Goal: Information Seeking & Learning: Learn about a topic

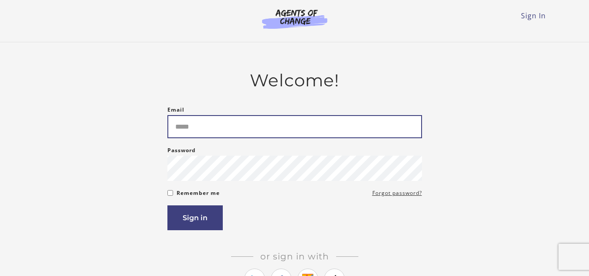
click at [202, 129] on input "Email" at bounding box center [294, 126] width 254 height 23
type input "**********"
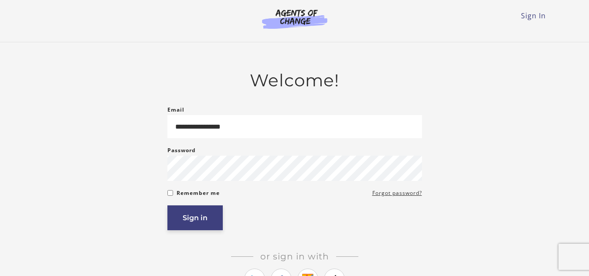
click at [189, 213] on button "Sign in" at bounding box center [194, 217] width 55 height 25
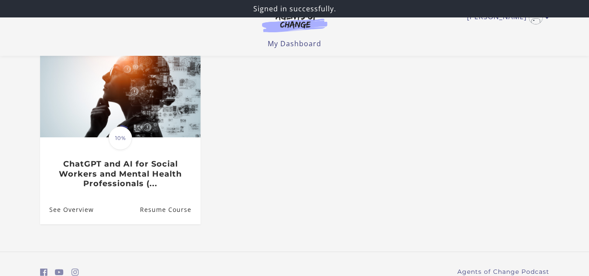
scroll to position [125, 0]
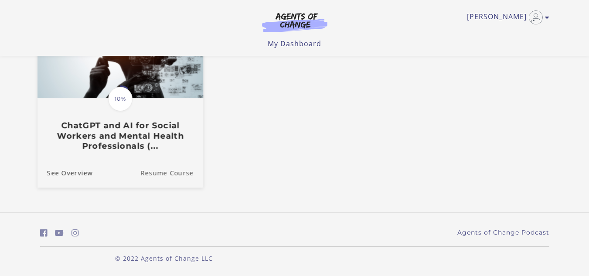
click at [173, 175] on link "Resume Course" at bounding box center [171, 172] width 63 height 29
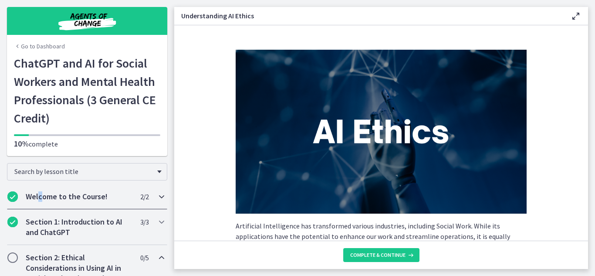
click at [40, 194] on h2 "Welcome to the Course!" at bounding box center [79, 196] width 106 height 10
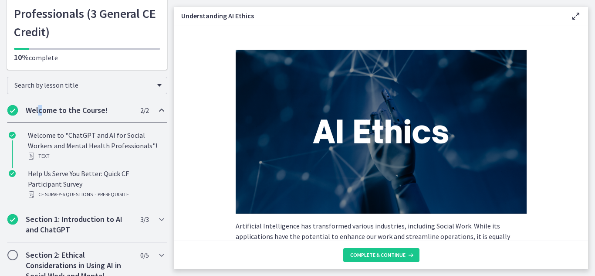
scroll to position [87, 0]
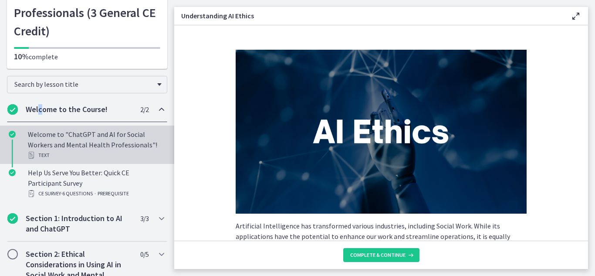
click at [83, 139] on div "Welcome to "ChatGPT and AI for Social Workers and Mental Health Professionals"!…" at bounding box center [96, 144] width 136 height 31
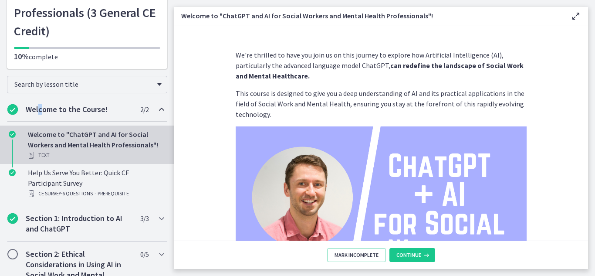
click at [576, 14] on icon at bounding box center [576, 16] width 10 height 10
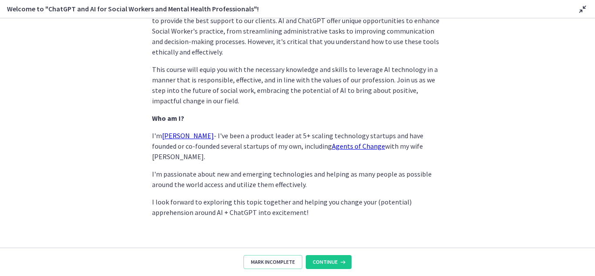
scroll to position [444, 0]
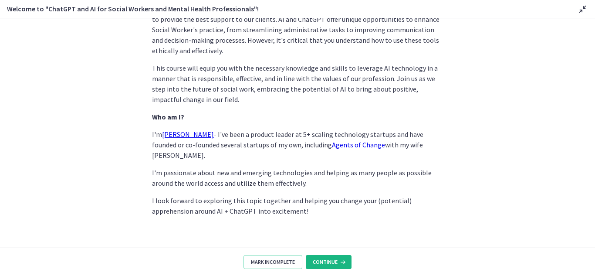
click at [330, 260] on span "Continue" at bounding box center [325, 261] width 25 height 7
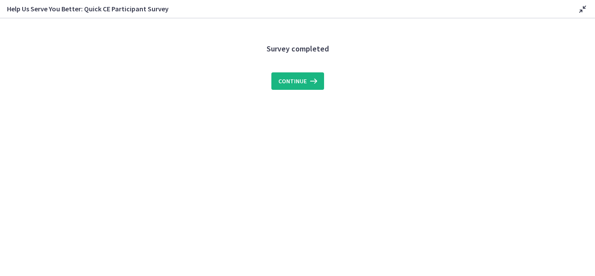
click at [302, 83] on span "Continue" at bounding box center [292, 81] width 28 height 10
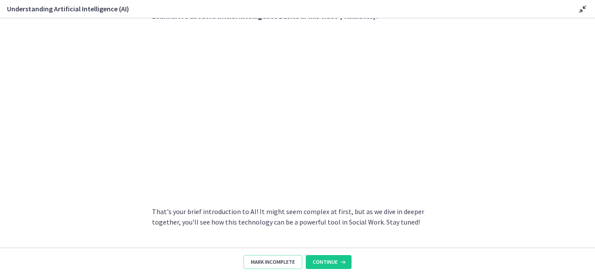
scroll to position [411, 0]
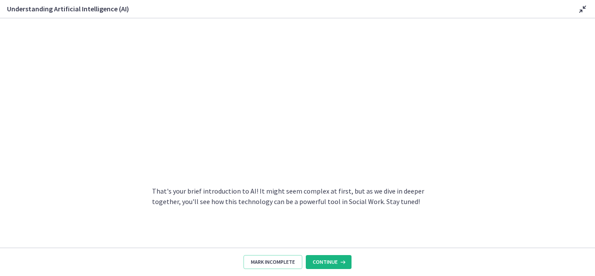
click at [326, 261] on span "Continue" at bounding box center [325, 261] width 25 height 7
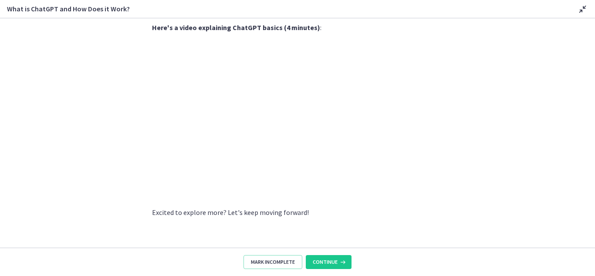
scroll to position [460, 0]
click at [328, 263] on span "Continue" at bounding box center [325, 261] width 25 height 7
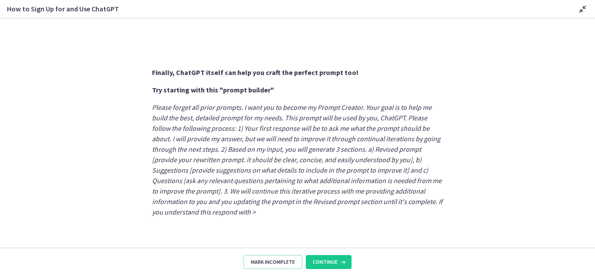
scroll to position [501, 0]
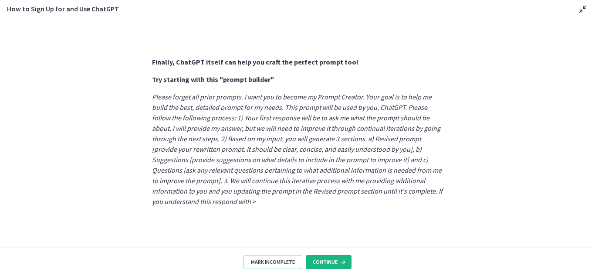
click at [325, 262] on span "Continue" at bounding box center [325, 261] width 25 height 7
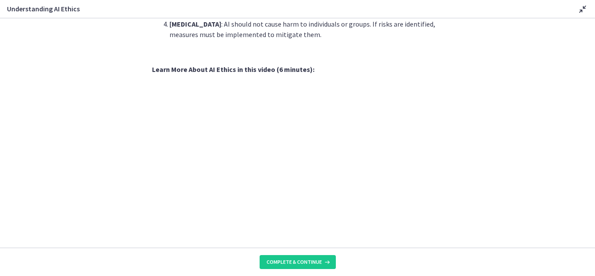
scroll to position [392, 0]
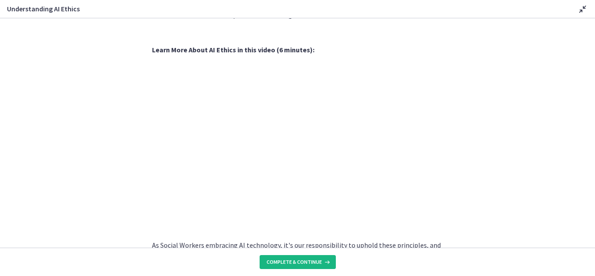
click at [296, 262] on span "Complete & continue" at bounding box center [294, 261] width 55 height 7
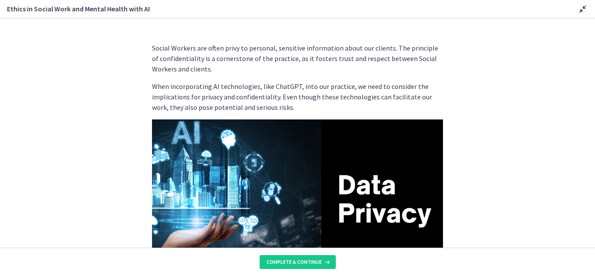
scroll to position [44, 0]
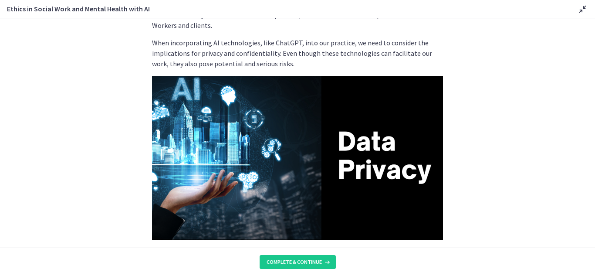
click at [252, 155] on img at bounding box center [297, 158] width 291 height 164
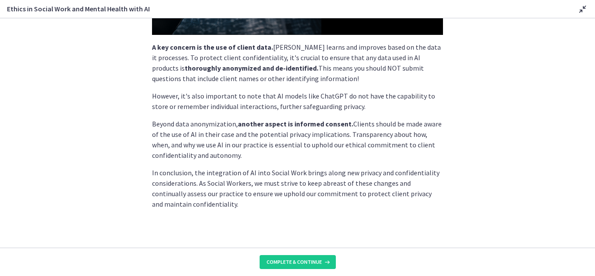
scroll to position [252, 0]
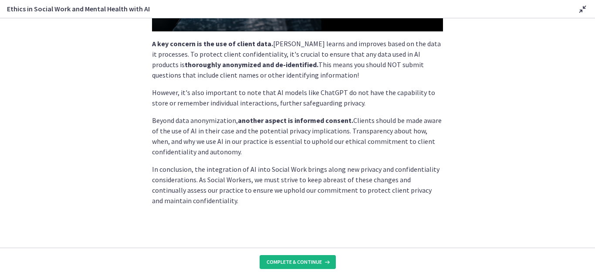
click at [294, 259] on span "Complete & continue" at bounding box center [294, 261] width 55 height 7
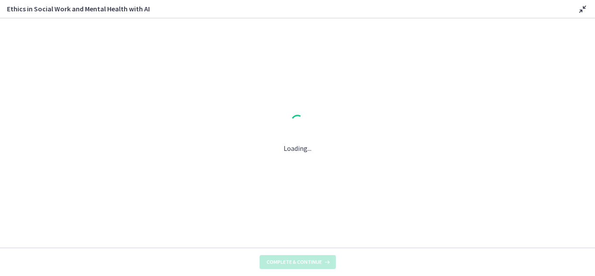
scroll to position [0, 0]
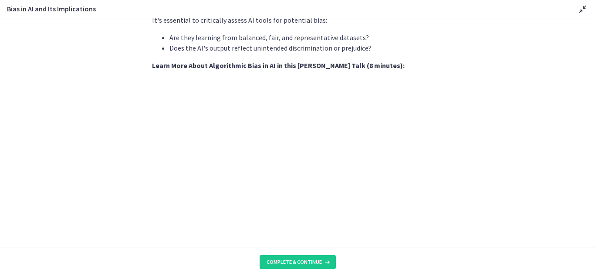
scroll to position [305, 0]
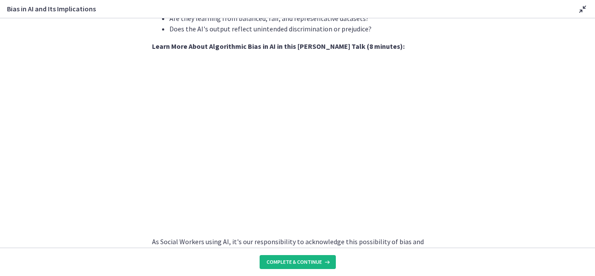
click at [304, 263] on span "Complete & continue" at bounding box center [294, 261] width 55 height 7
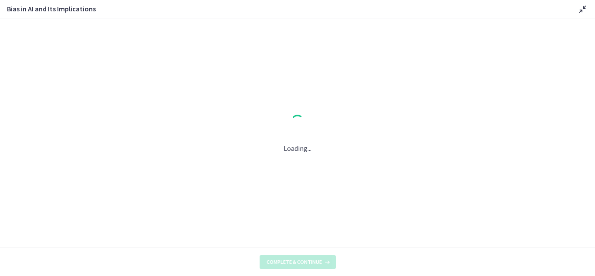
scroll to position [0, 0]
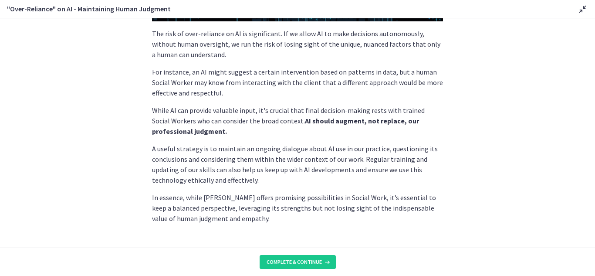
scroll to position [247, 0]
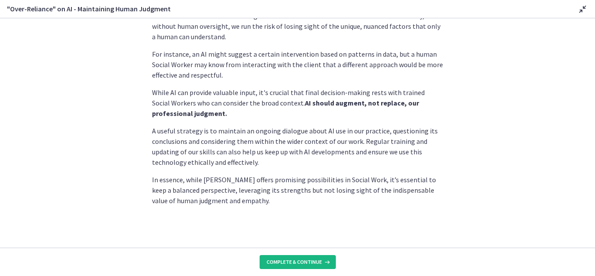
click at [297, 262] on span "Complete & continue" at bounding box center [294, 261] width 55 height 7
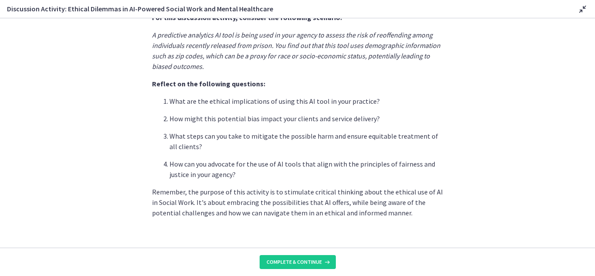
scroll to position [252, 0]
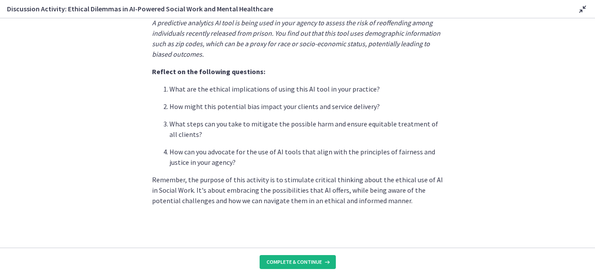
click at [305, 258] on span "Complete & continue" at bounding box center [294, 261] width 55 height 7
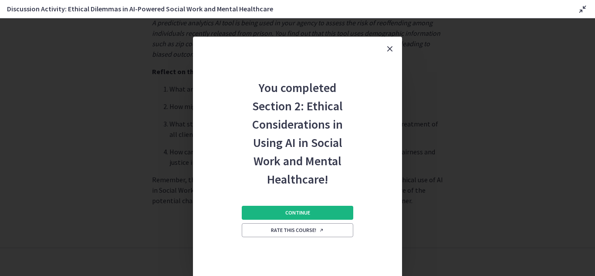
click at [298, 213] on span "Continue" at bounding box center [297, 212] width 25 height 7
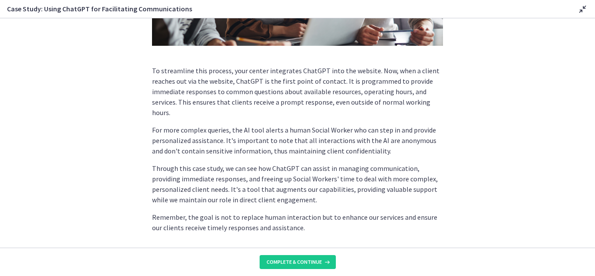
scroll to position [254, 0]
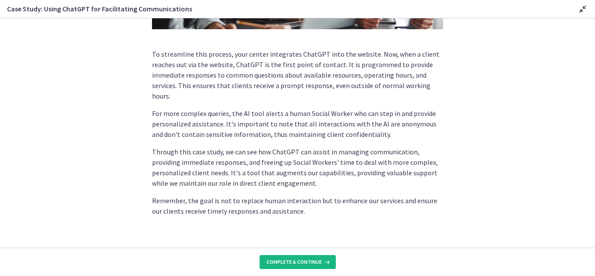
click at [293, 262] on span "Complete & continue" at bounding box center [294, 261] width 55 height 7
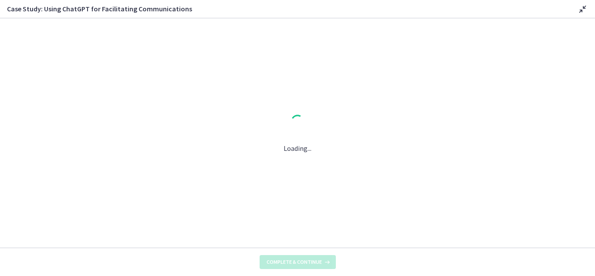
scroll to position [0, 0]
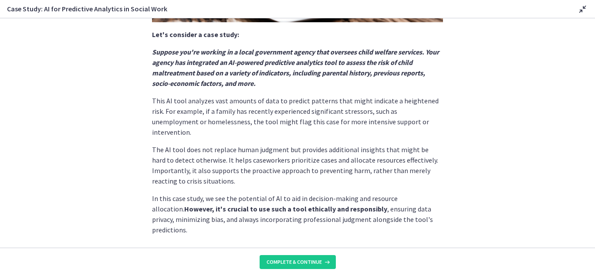
scroll to position [231, 0]
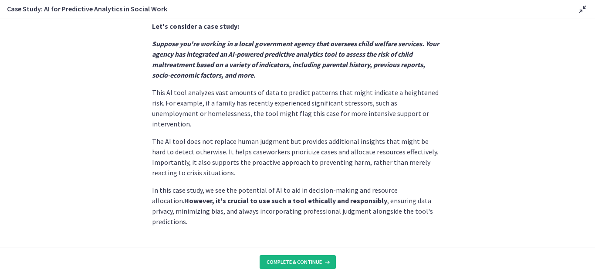
click at [302, 261] on span "Complete & continue" at bounding box center [294, 261] width 55 height 7
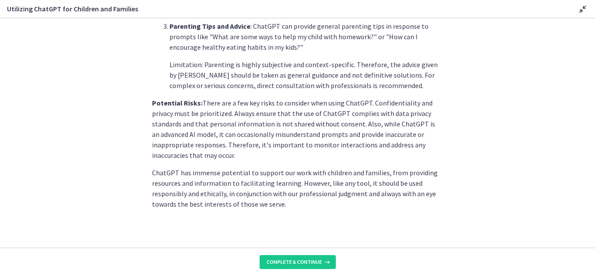
scroll to position [416, 0]
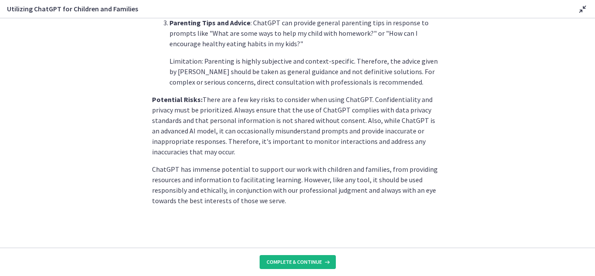
click at [303, 260] on span "Complete & continue" at bounding box center [294, 261] width 55 height 7
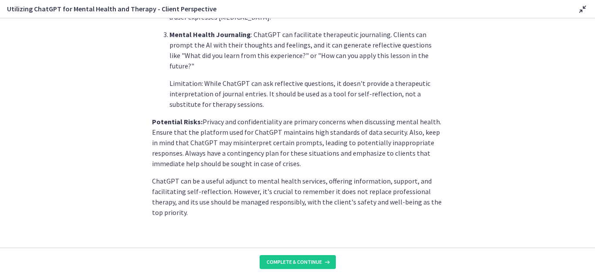
scroll to position [398, 0]
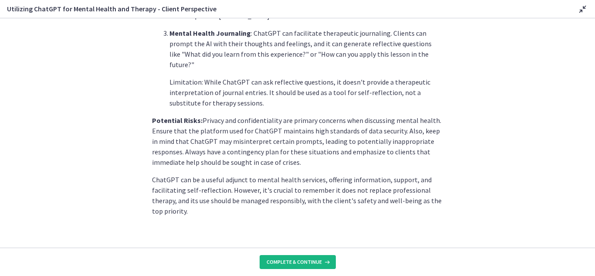
click at [303, 260] on span "Complete & continue" at bounding box center [294, 261] width 55 height 7
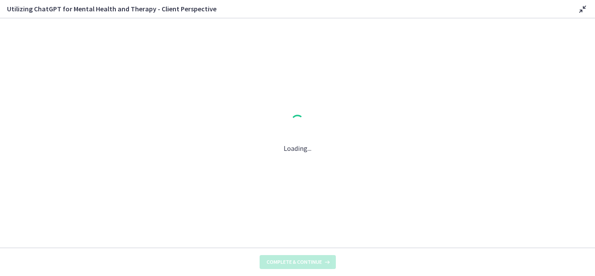
scroll to position [0, 0]
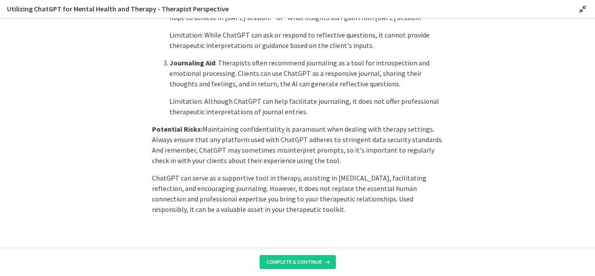
scroll to position [377, 0]
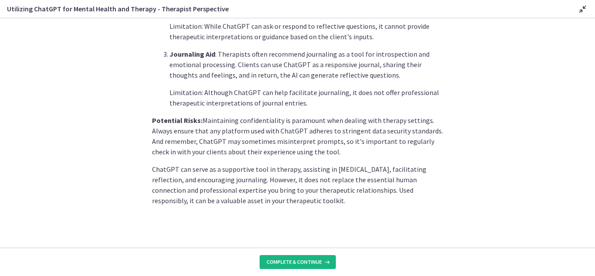
click at [296, 263] on span "Complete & continue" at bounding box center [294, 261] width 55 height 7
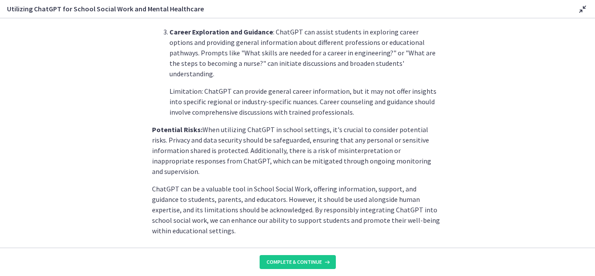
scroll to position [419, 0]
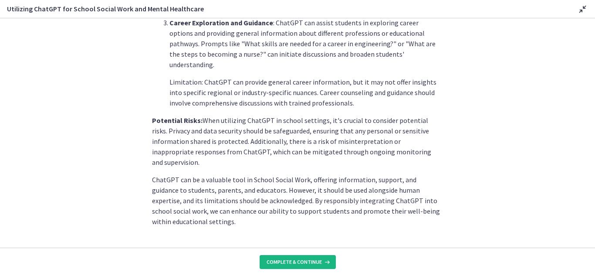
click at [297, 260] on span "Complete & continue" at bounding box center [294, 261] width 55 height 7
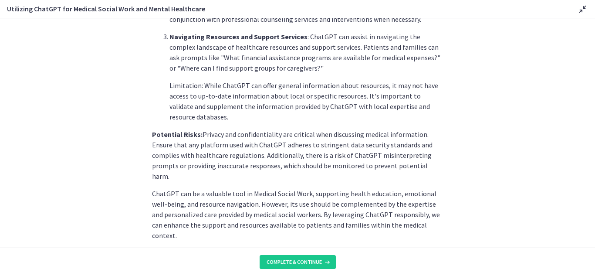
scroll to position [388, 0]
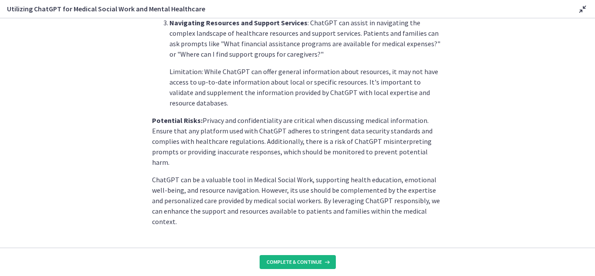
click at [302, 262] on span "Complete & continue" at bounding box center [294, 261] width 55 height 7
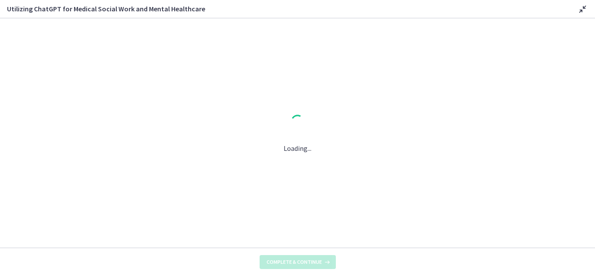
scroll to position [0, 0]
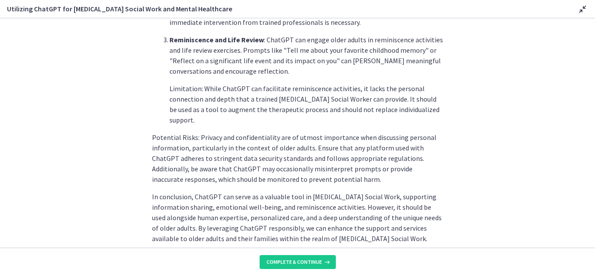
scroll to position [430, 0]
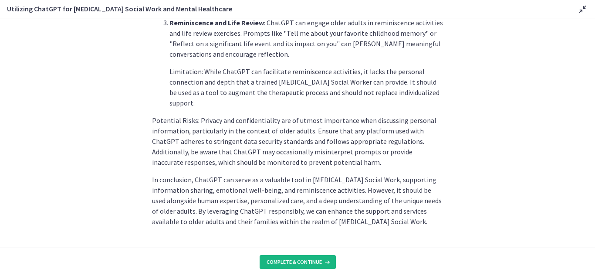
click at [298, 261] on span "Complete & continue" at bounding box center [294, 261] width 55 height 7
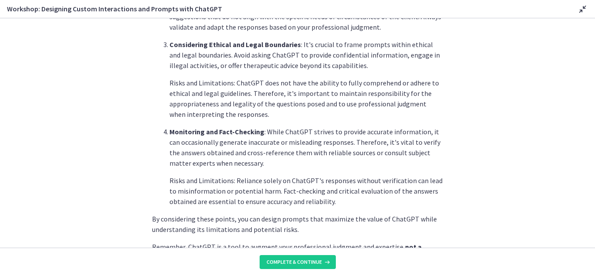
scroll to position [479, 0]
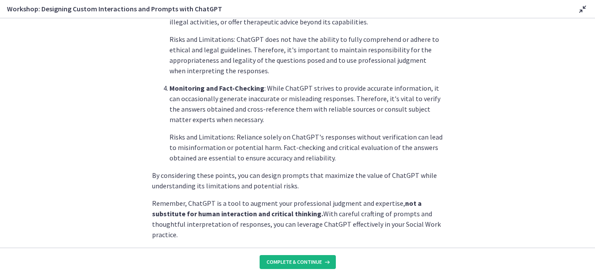
click at [303, 258] on span "Complete & continue" at bounding box center [294, 261] width 55 height 7
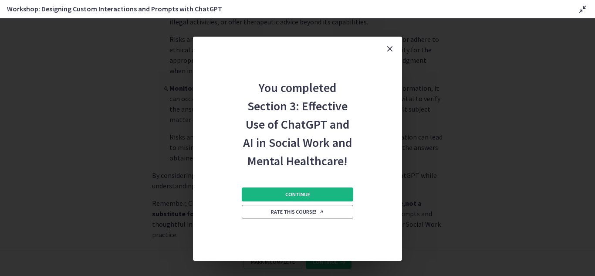
click at [291, 196] on span "Continue" at bounding box center [297, 194] width 25 height 7
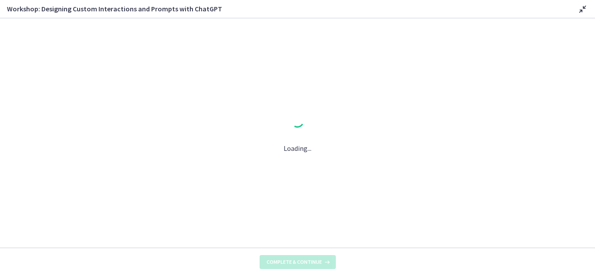
scroll to position [0, 0]
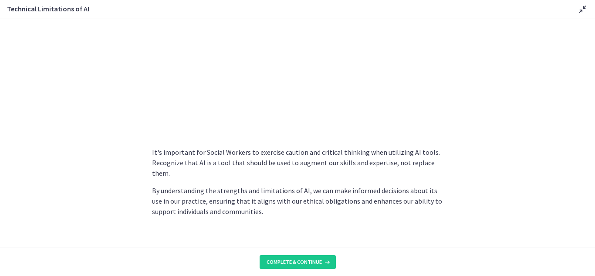
scroll to position [652, 0]
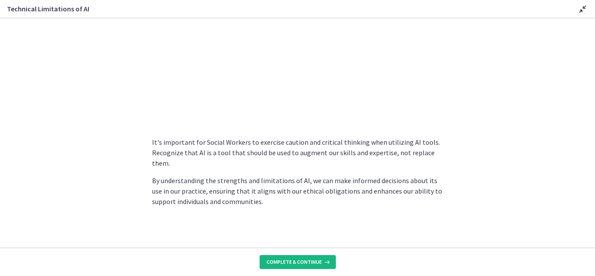
click at [297, 262] on span "Complete & continue" at bounding box center [294, 261] width 55 height 7
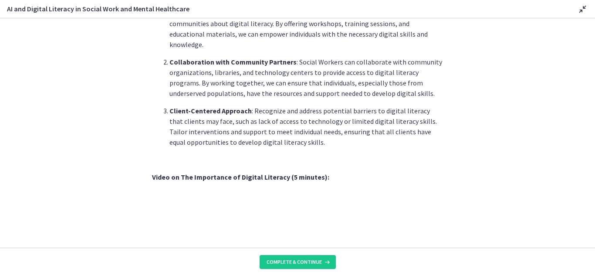
scroll to position [741, 0]
